Goal: Transaction & Acquisition: Subscribe to service/newsletter

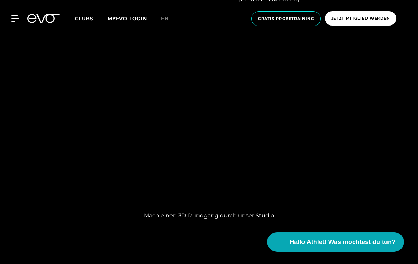
scroll to position [523, 0]
click at [340, 18] on span "Jetzt Mitglied werden" at bounding box center [360, 18] width 59 height 6
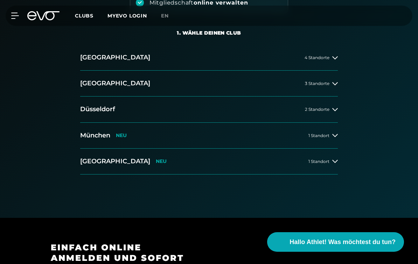
scroll to position [138, 0]
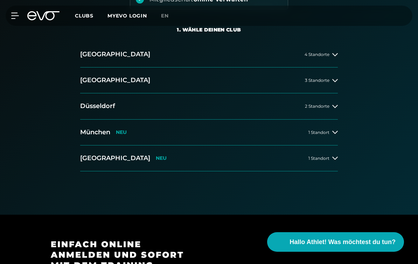
click at [104, 128] on h2 "München" at bounding box center [95, 132] width 30 height 9
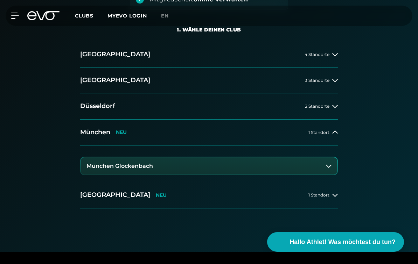
click at [107, 165] on h3 "München Glockenbach" at bounding box center [119, 166] width 67 height 6
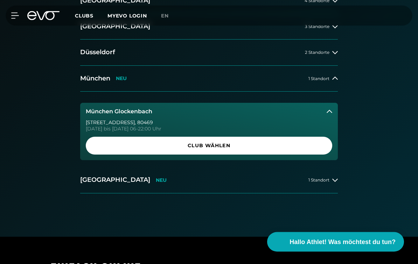
scroll to position [207, 0]
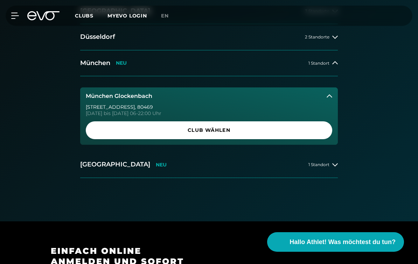
click at [110, 133] on span "Club wählen" at bounding box center [209, 130] width 230 height 7
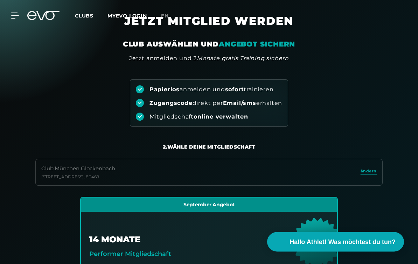
scroll to position [0, 0]
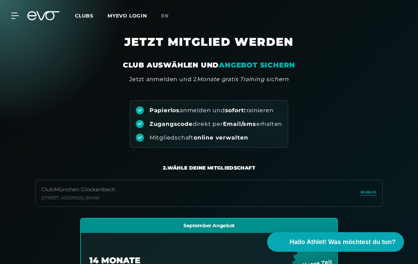
click at [82, 18] on span "Clubs" at bounding box center [84, 16] width 19 height 6
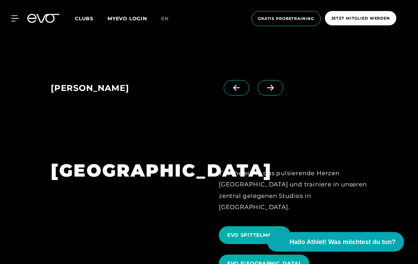
scroll to position [614, 0]
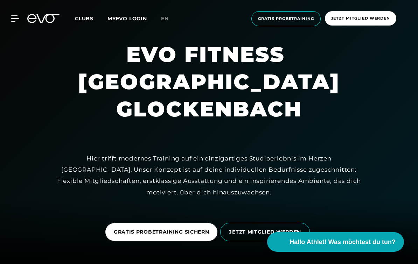
scroll to position [536, 0]
